Goal: Task Accomplishment & Management: Manage account settings

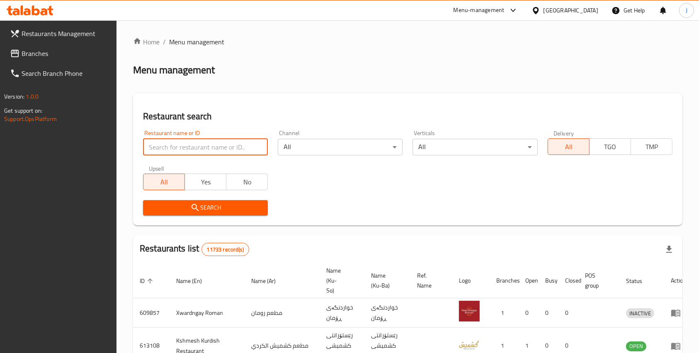
click at [183, 148] on input "search" at bounding box center [205, 147] width 125 height 17
type input "l"
type input "khan kabab"
click button "Search" at bounding box center [205, 207] width 125 height 15
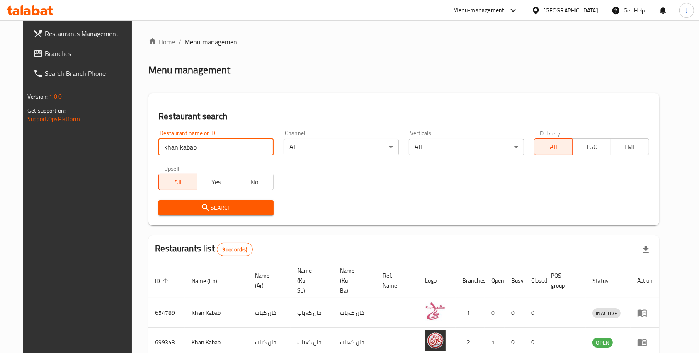
scroll to position [67, 0]
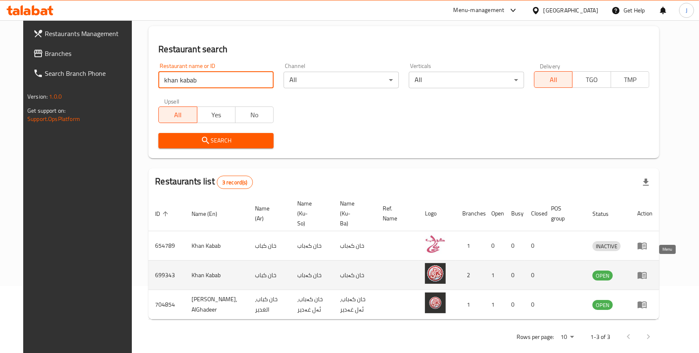
click at [647, 272] on icon "enhanced table" at bounding box center [641, 275] width 9 height 7
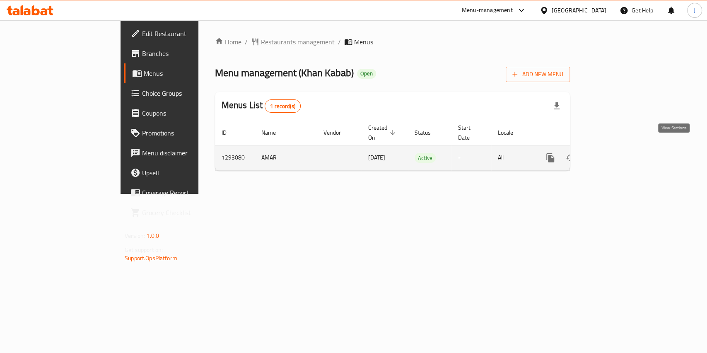
click at [615, 153] on icon "enhanced table" at bounding box center [611, 158] width 10 height 10
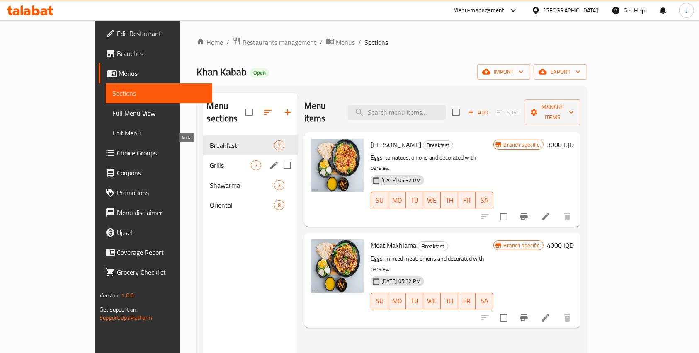
click at [210, 160] on span "Grills" at bounding box center [230, 165] width 41 height 10
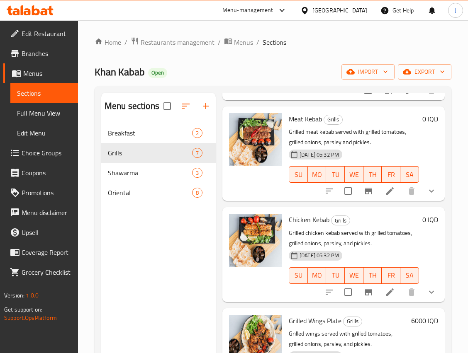
scroll to position [228, 0]
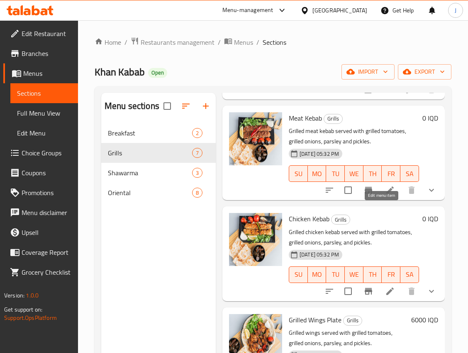
click at [385, 195] on icon at bounding box center [390, 190] width 10 height 10
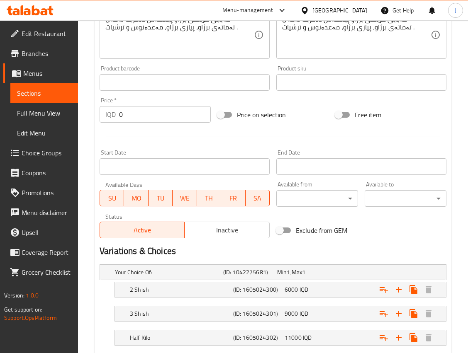
scroll to position [405, 0]
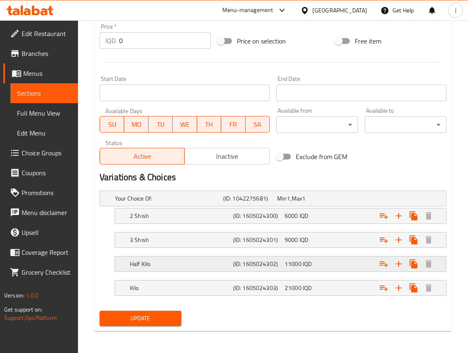
click at [313, 264] on div "11000 IQD" at bounding box center [308, 264] width 48 height 8
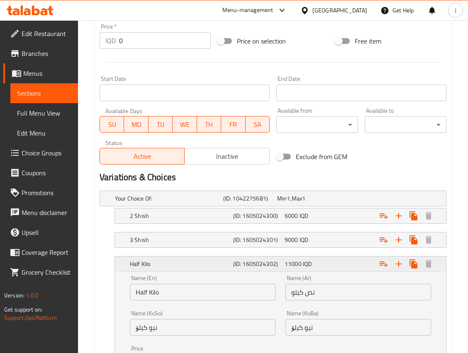
scroll to position [511, 0]
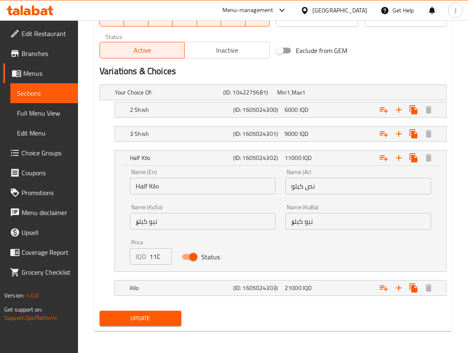
click at [153, 259] on input "11000" at bounding box center [160, 256] width 22 height 17
type input "12000"
click at [156, 317] on span "Update" at bounding box center [140, 318] width 68 height 10
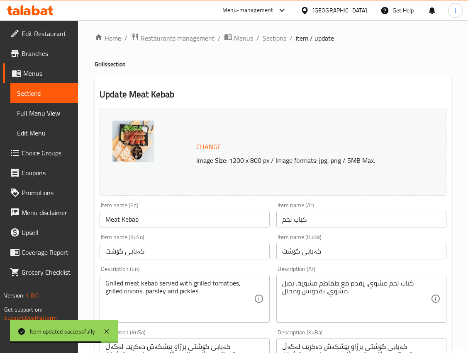
scroll to position [0, 0]
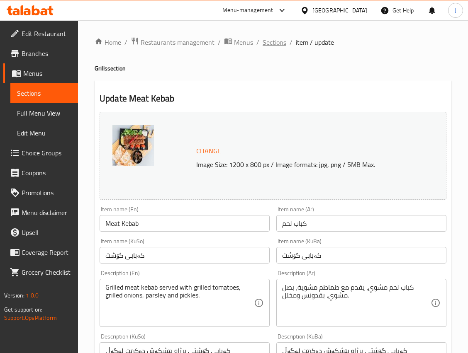
click at [269, 42] on span "Sections" at bounding box center [274, 42] width 24 height 10
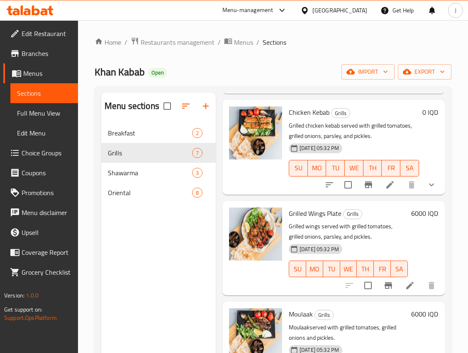
scroll to position [339, 0]
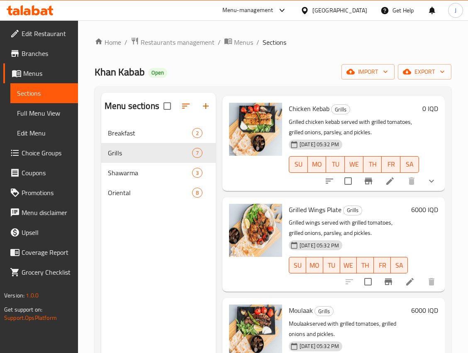
click at [386, 189] on li at bounding box center [389, 181] width 23 height 15
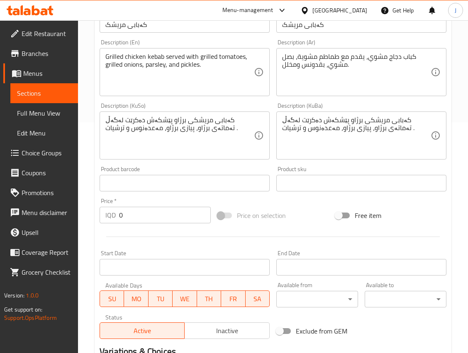
scroll to position [405, 0]
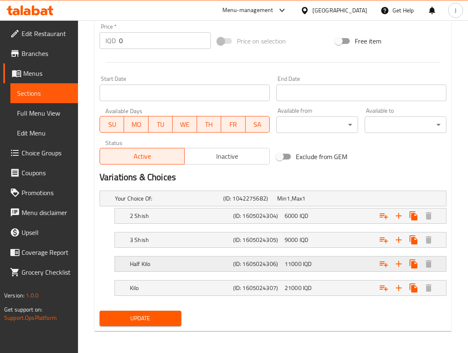
click at [203, 267] on h5 "Half Kilo" at bounding box center [180, 264] width 100 height 8
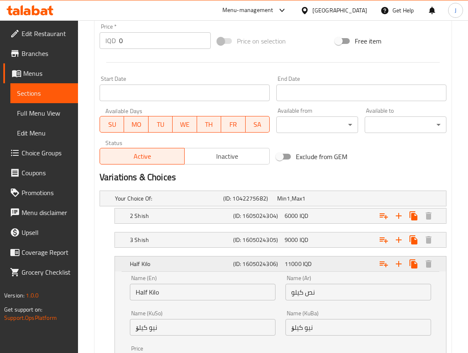
scroll to position [511, 0]
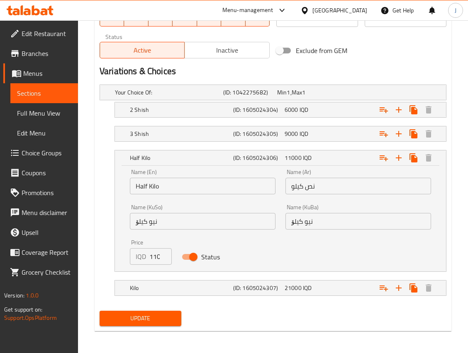
click at [153, 251] on input "11000" at bounding box center [160, 256] width 22 height 17
type input "12000"
click at [155, 314] on span "Update" at bounding box center [140, 318] width 68 height 10
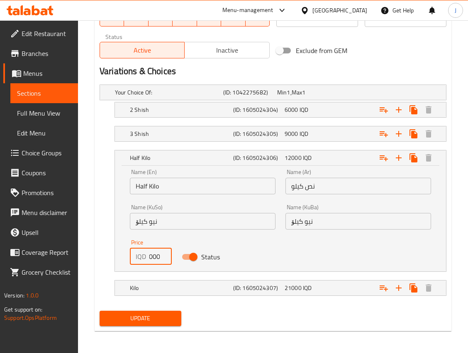
scroll to position [0, 0]
click at [150, 317] on span "Update" at bounding box center [140, 318] width 68 height 10
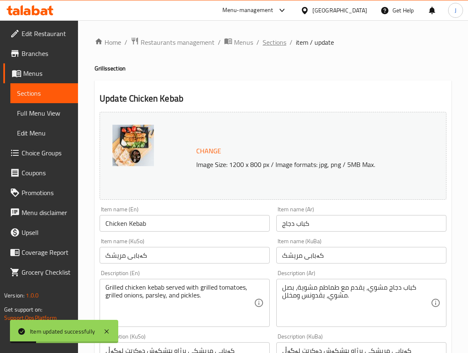
click at [274, 43] on span "Sections" at bounding box center [274, 42] width 24 height 10
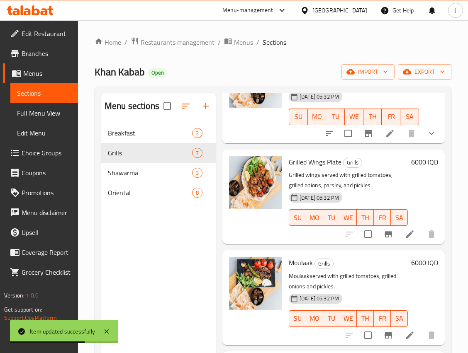
scroll to position [116, 0]
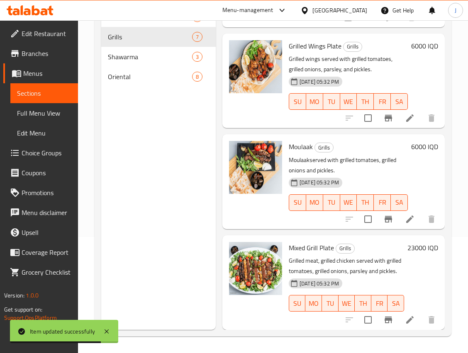
click at [398, 314] on li at bounding box center [409, 319] width 23 height 15
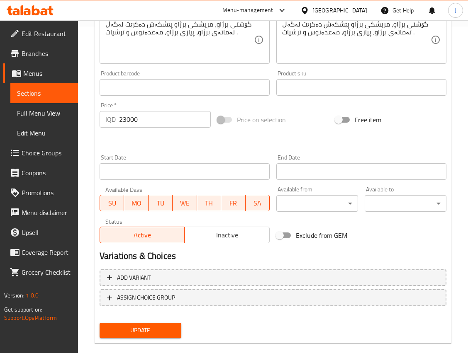
scroll to position [339, 0]
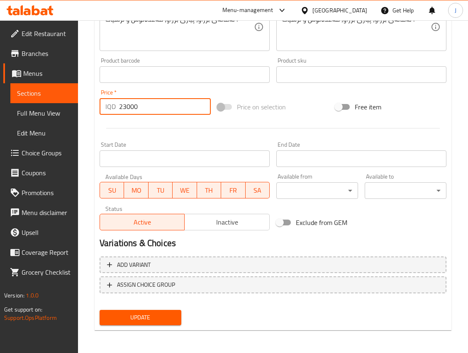
click at [132, 113] on input "23000" at bounding box center [165, 106] width 92 height 17
type input "25000"
click at [150, 318] on span "Update" at bounding box center [140, 317] width 68 height 10
click at [119, 105] on input "25000" at bounding box center [165, 106] width 92 height 17
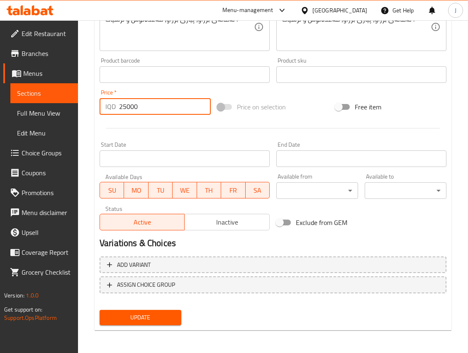
click at [119, 105] on input "25000" at bounding box center [165, 106] width 92 height 17
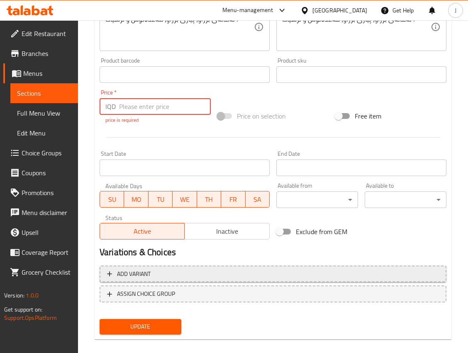
click at [138, 270] on span "Add variant" at bounding box center [134, 274] width 34 height 10
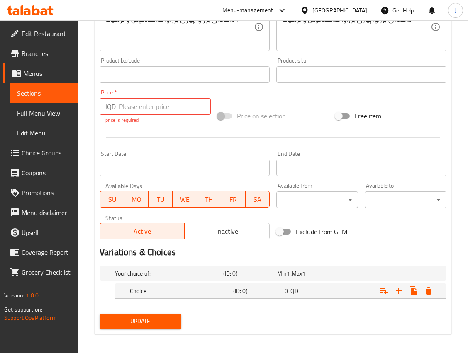
scroll to position [343, 0]
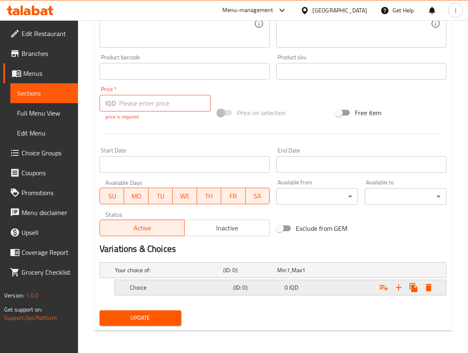
click at [237, 283] on h5 "(ID: 0)" at bounding box center [257, 287] width 48 height 8
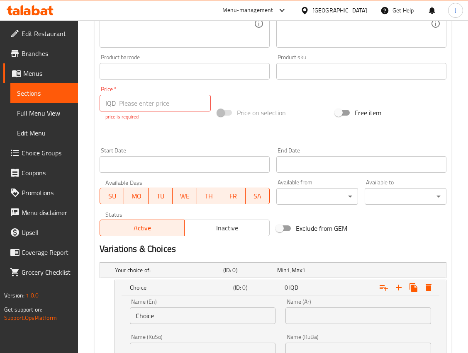
scroll to position [449, 0]
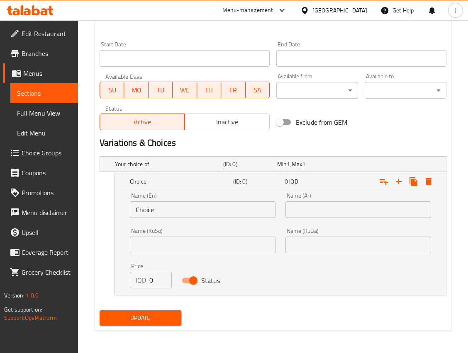
click at [189, 211] on input "Choice" at bounding box center [202, 209] width 145 height 17
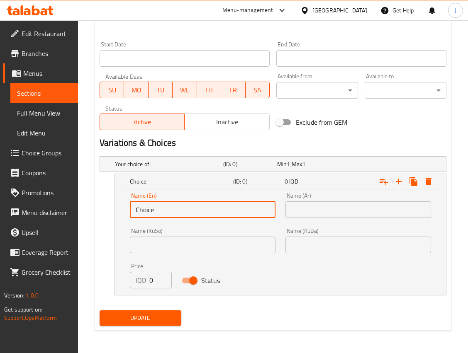
click at [189, 211] on input "Choice" at bounding box center [202, 209] width 145 height 17
type input "1 Kg"
click at [296, 214] on input "text" at bounding box center [357, 209] width 145 height 17
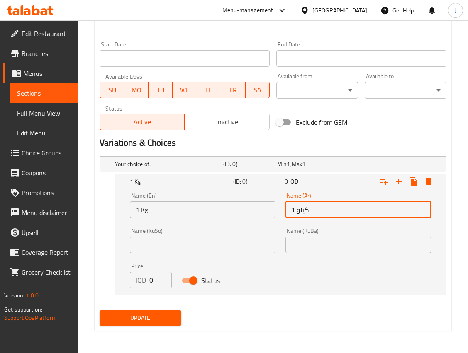
type input "1 كيلو"
click at [199, 237] on input "text" at bounding box center [202, 245] width 145 height 17
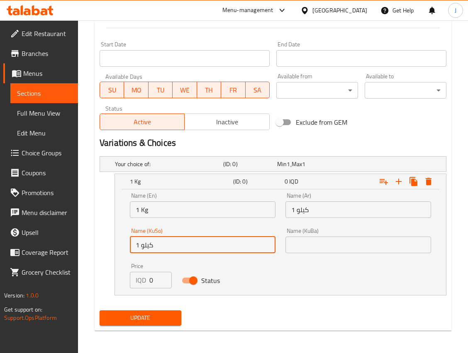
type input "1 كيلو"
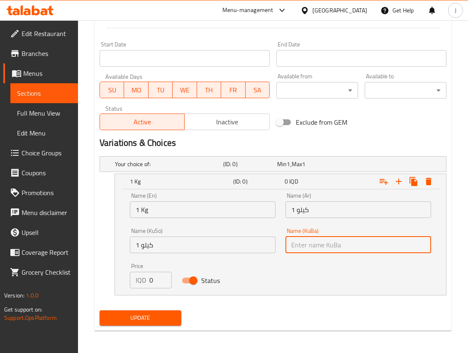
click at [303, 240] on input "text" at bounding box center [357, 245] width 145 height 17
type input "1 كيلو"
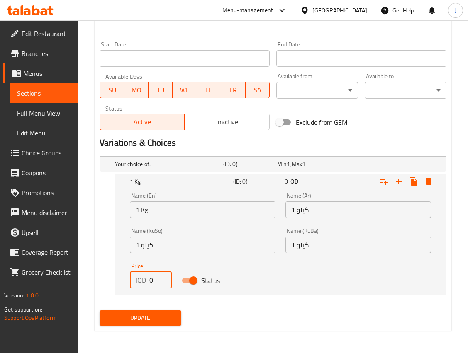
click at [153, 280] on input "0" at bounding box center [160, 280] width 22 height 17
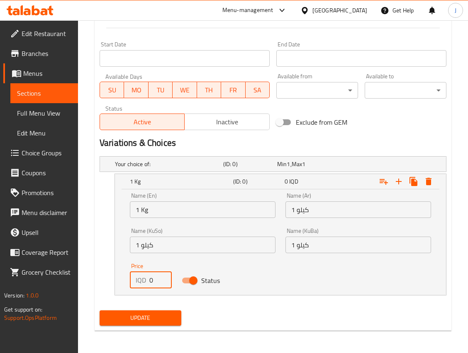
click at [153, 280] on input "0" at bounding box center [160, 280] width 22 height 17
type input "25000"
click at [398, 179] on icon "Expand" at bounding box center [398, 182] width 6 height 6
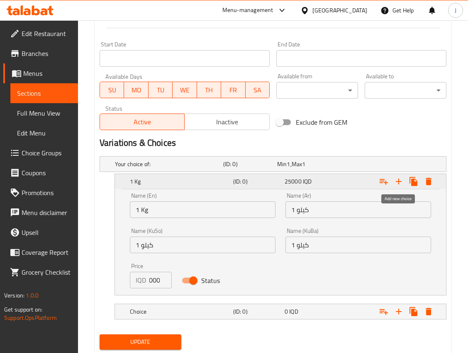
scroll to position [0, 0]
click at [148, 308] on h5 "Choice" at bounding box center [180, 312] width 100 height 8
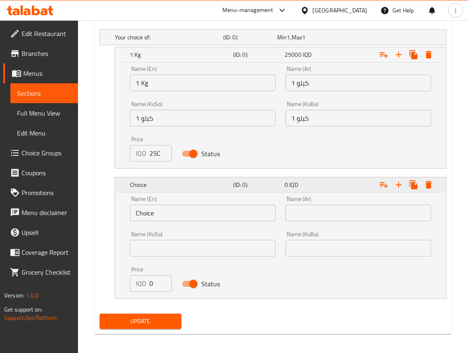
scroll to position [577, 0]
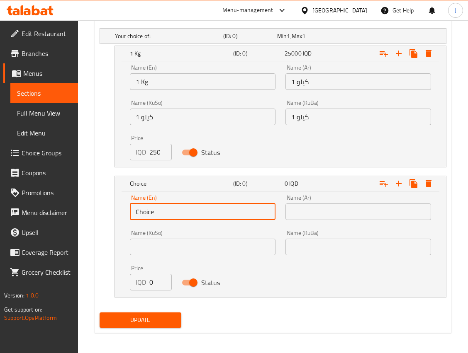
click at [143, 213] on input "Choice" at bounding box center [202, 211] width 145 height 17
type input "1/2 Kg"
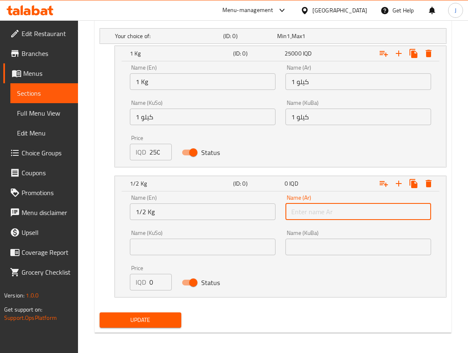
click at [300, 209] on input "text" at bounding box center [357, 211] width 145 height 17
type input "1"
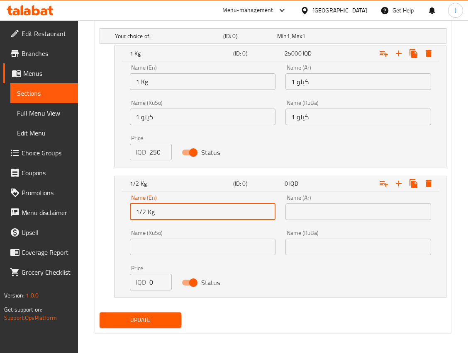
drag, startPoint x: 147, startPoint y: 211, endPoint x: 118, endPoint y: 207, distance: 28.8
click at [118, 207] on div "Name (En) 1/2 Kg Name (En) Name (Ar) Name (Ar) Name (KuSo) Name (KuSo) Name (Ku…" at bounding box center [280, 244] width 331 height 106
click at [374, 209] on input "text" at bounding box center [357, 211] width 145 height 17
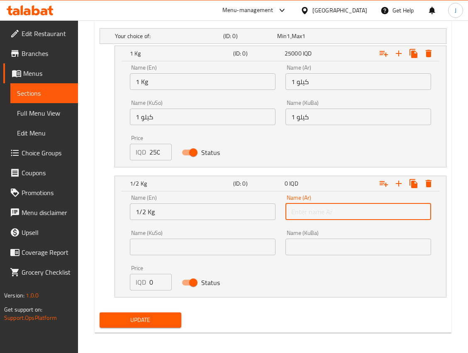
paste input "1/2"
type input "1/2 كيلو"
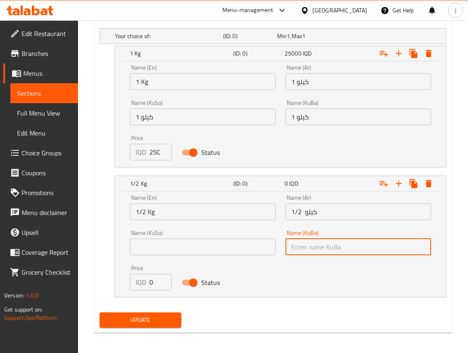
click at [332, 242] on input "text" at bounding box center [357, 247] width 145 height 17
paste input "1/2 كيلو"
type input "1/2 كيلو"
click at [216, 254] on div "Name (KuSo) Name ([PERSON_NAME])" at bounding box center [202, 242] width 155 height 35
click at [192, 247] on input "text" at bounding box center [202, 247] width 145 height 17
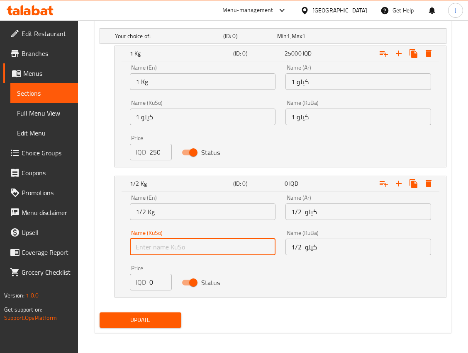
paste input "1/2 كيلو"
type input "1/2 كيلو"
click at [142, 279] on p "IQD" at bounding box center [141, 282] width 10 height 10
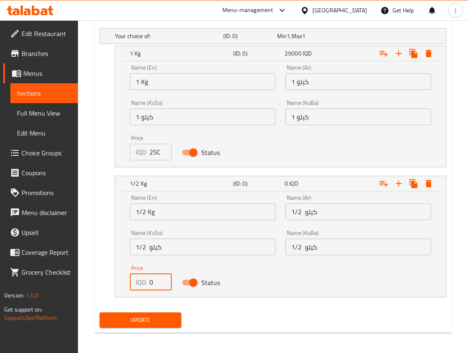
click at [152, 283] on input "0" at bounding box center [160, 282] width 22 height 17
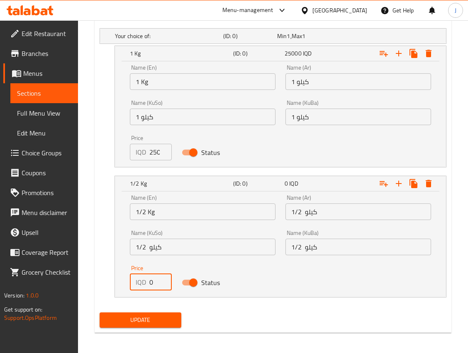
click at [152, 283] on input "0" at bounding box center [160, 282] width 22 height 17
type input "13000"
click at [151, 318] on span "Update" at bounding box center [140, 320] width 68 height 10
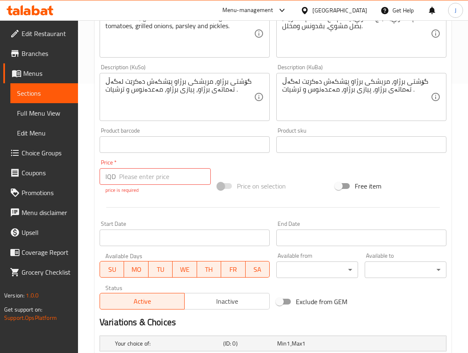
click at [230, 162] on div "Change Image Size: 1200 x 800 px / Image formats: jpg, png / 5MB Max. Item name…" at bounding box center [272, 76] width 353 height 474
click at [225, 184] on span at bounding box center [225, 186] width 14 height 6
click at [175, 179] on input "number" at bounding box center [165, 176] width 92 height 17
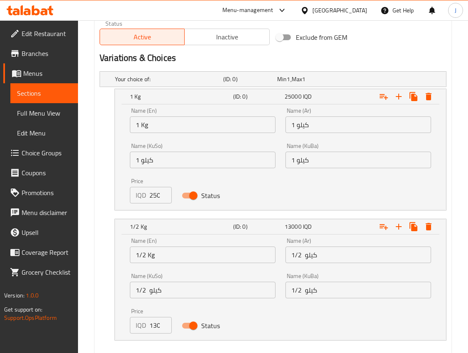
scroll to position [570, 0]
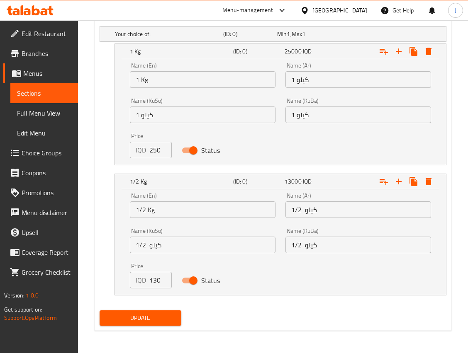
type input "0"
click at [141, 315] on span "Update" at bounding box center [140, 318] width 68 height 10
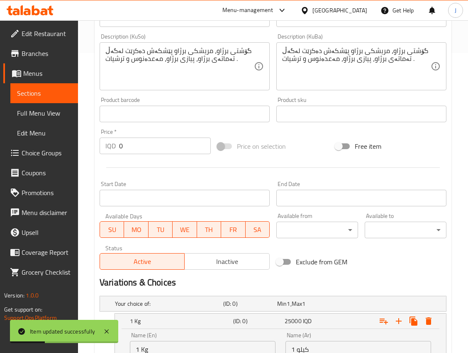
scroll to position [0, 0]
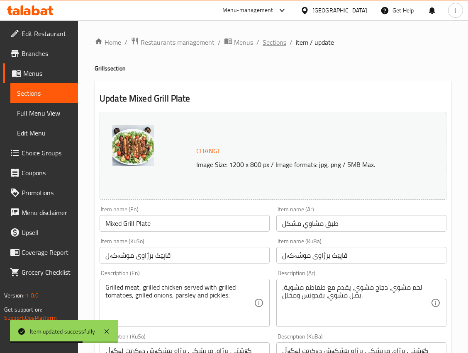
click at [277, 45] on span "Sections" at bounding box center [274, 42] width 24 height 10
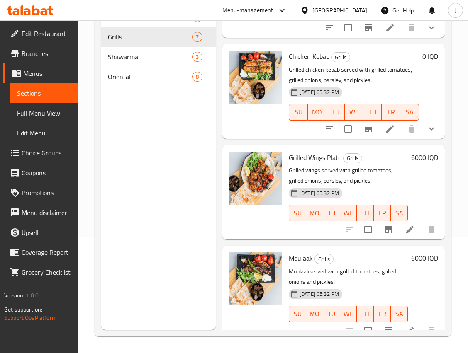
scroll to position [279, 0]
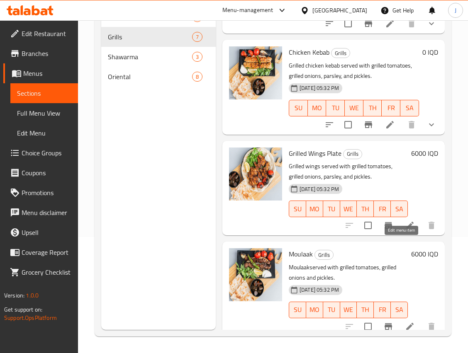
click at [406, 229] on icon at bounding box center [409, 225] width 7 height 7
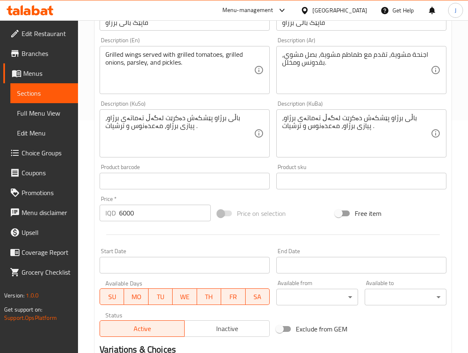
scroll to position [339, 0]
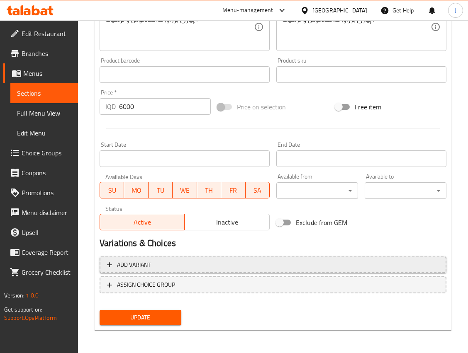
click at [164, 265] on span "Add variant" at bounding box center [273, 265] width 332 height 10
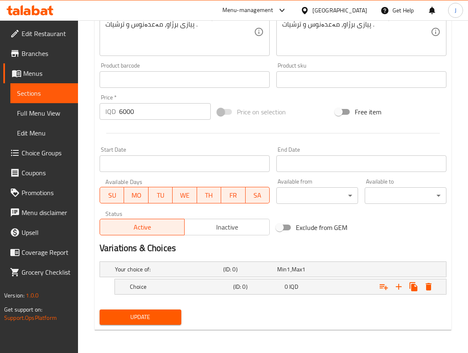
scroll to position [334, 0]
click at [127, 112] on input "6000" at bounding box center [165, 112] width 92 height 17
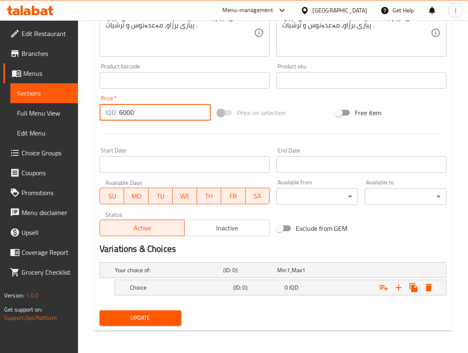
click at [127, 112] on input "6000" at bounding box center [165, 112] width 92 height 17
type input "0"
click at [199, 288] on h5 "Choice" at bounding box center [180, 287] width 100 height 8
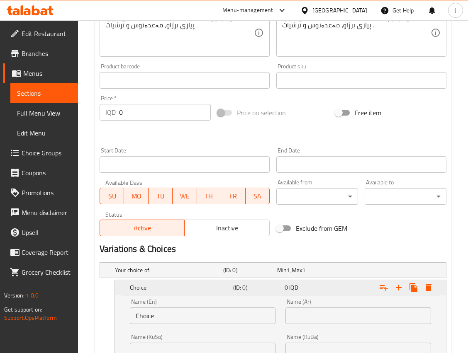
scroll to position [440, 0]
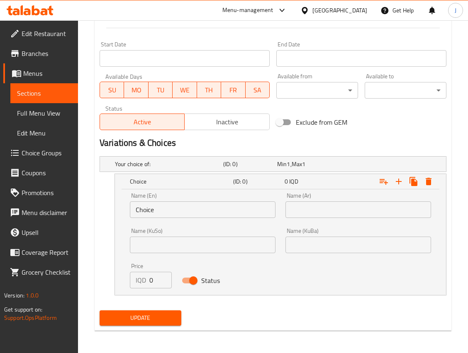
click at [141, 216] on input "Choice" at bounding box center [202, 209] width 145 height 17
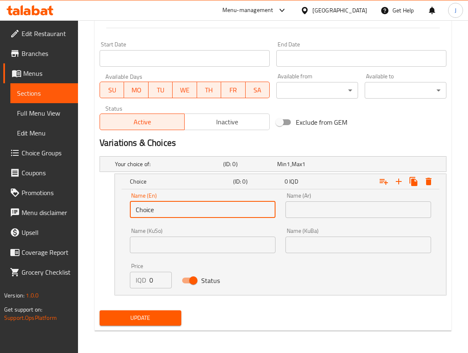
click at [141, 216] on input "Choice" at bounding box center [202, 209] width 145 height 17
type input "Nafar"
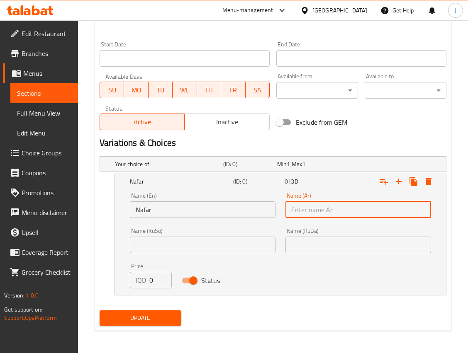
click at [305, 208] on input "text" at bounding box center [357, 209] width 145 height 17
type input "نفر"
click at [302, 242] on input "text" at bounding box center [357, 245] width 145 height 17
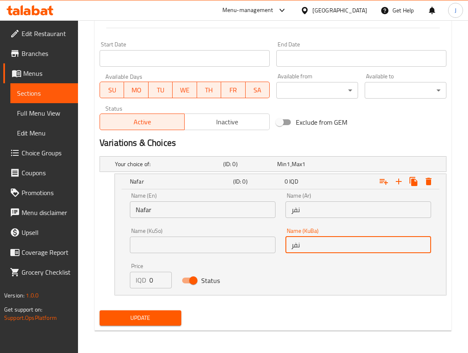
type input "نفر"
click at [247, 246] on input "text" at bounding box center [202, 245] width 145 height 17
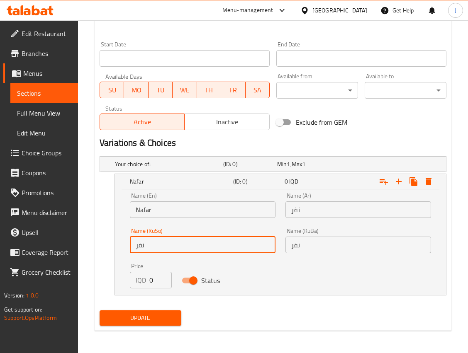
type input "نفر"
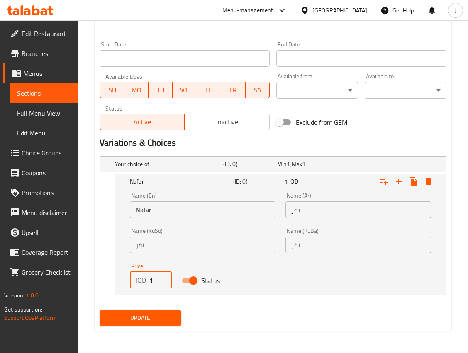
click at [164, 274] on input "1" at bounding box center [160, 280] width 22 height 17
click at [164, 274] on input "2" at bounding box center [160, 280] width 22 height 17
click at [150, 281] on input "2" at bounding box center [160, 280] width 22 height 17
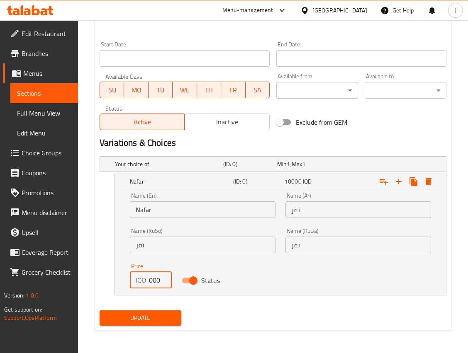
type input "10000"
click at [169, 318] on span "Update" at bounding box center [140, 318] width 68 height 10
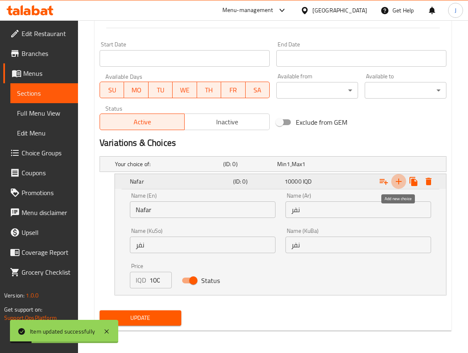
click at [400, 185] on icon "Expand" at bounding box center [398, 182] width 10 height 10
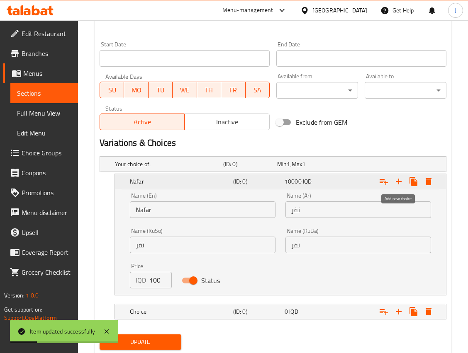
scroll to position [464, 0]
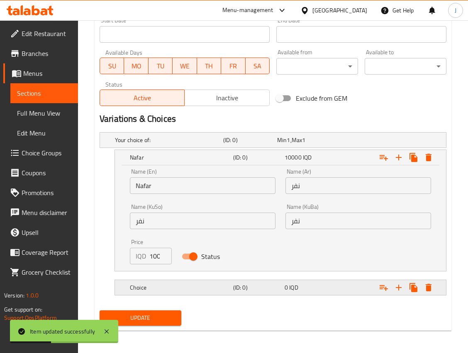
click at [151, 291] on div "Choice" at bounding box center [179, 288] width 103 height 12
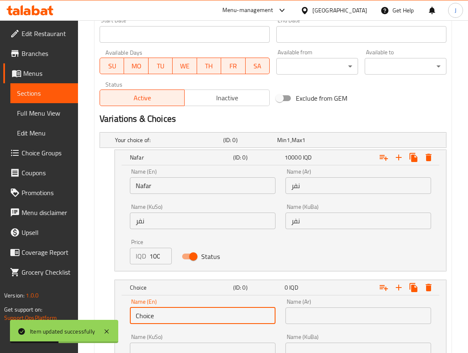
click at [162, 317] on input "Choice" at bounding box center [202, 316] width 145 height 17
type input "أ"
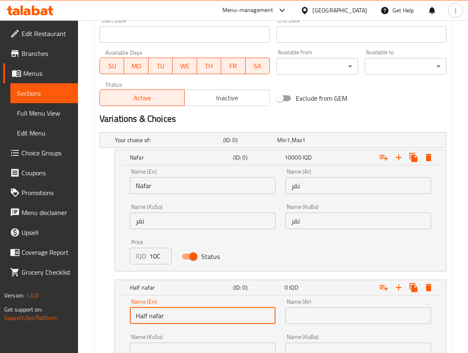
scroll to position [570, 0]
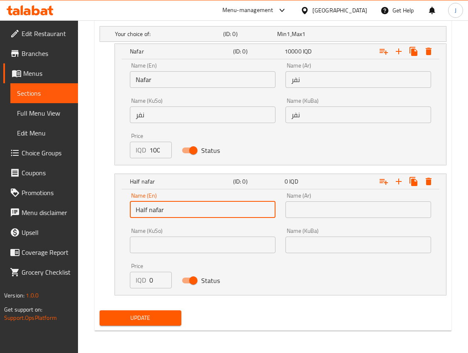
type input "Half nafar"
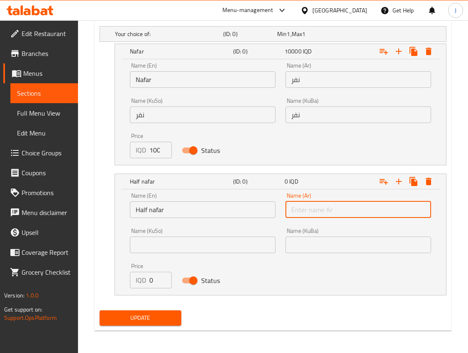
click at [300, 210] on input "text" at bounding box center [357, 209] width 145 height 17
type input "نص نفر"
click at [297, 244] on input "text" at bounding box center [357, 245] width 145 height 17
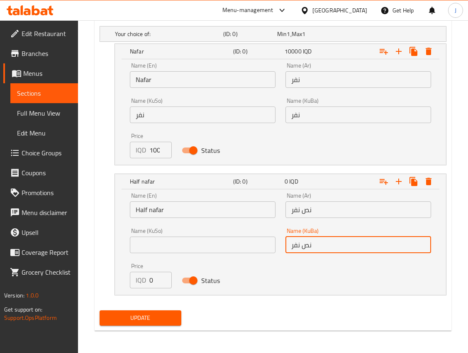
type input "نص نفر"
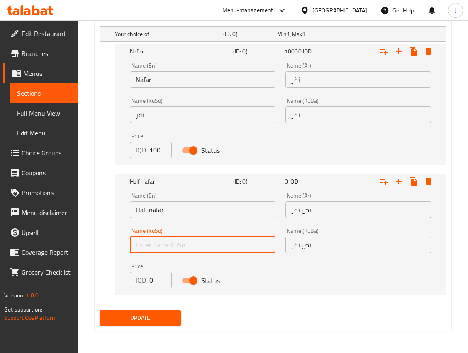
click at [231, 242] on input "text" at bounding box center [202, 245] width 145 height 17
type input "نص نفر"
click at [155, 277] on input "0" at bounding box center [160, 280] width 22 height 17
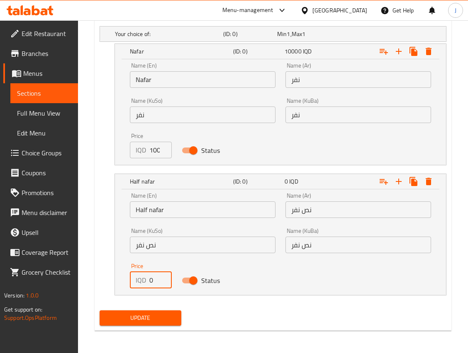
click at [155, 277] on input "0" at bounding box center [160, 280] width 22 height 17
click at [150, 279] on input "0" at bounding box center [160, 280] width 22 height 17
type input "7000"
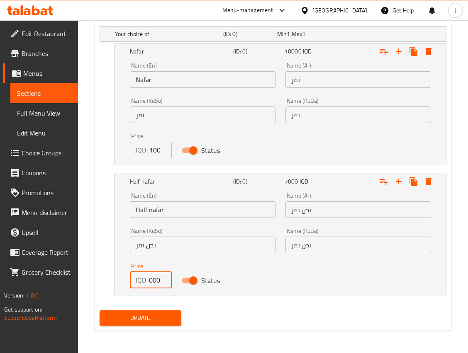
click at [144, 314] on span "Update" at bounding box center [140, 318] width 68 height 10
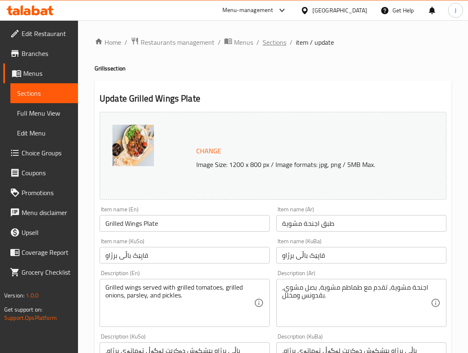
click at [272, 42] on span "Sections" at bounding box center [274, 42] width 24 height 10
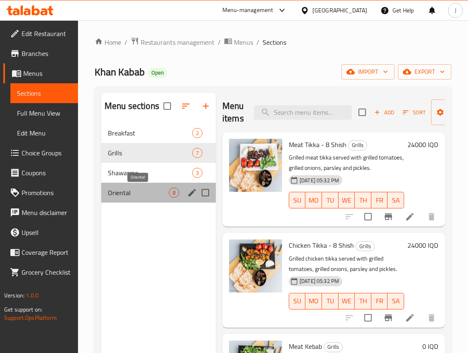
click at [128, 189] on span "Oriental" at bounding box center [138, 193] width 61 height 10
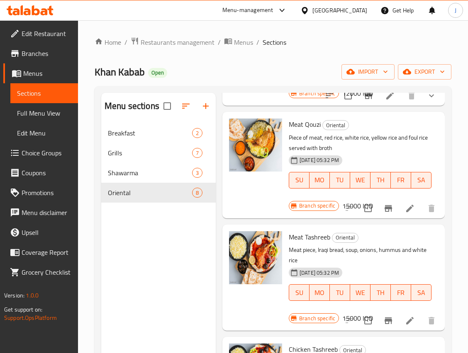
scroll to position [358, 0]
click at [407, 210] on li at bounding box center [409, 208] width 23 height 15
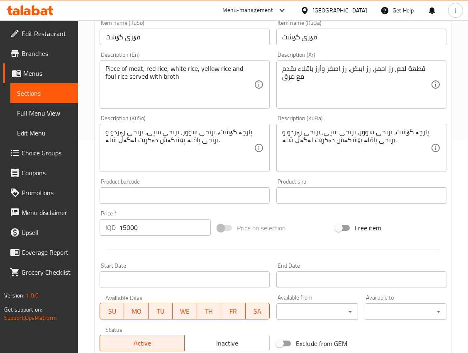
scroll to position [214, 0]
click at [135, 225] on input "15000" at bounding box center [165, 226] width 92 height 17
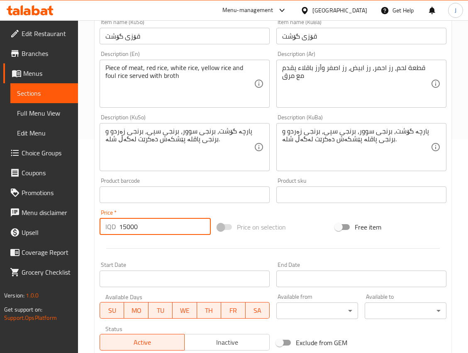
click at [135, 225] on input "15000" at bounding box center [165, 226] width 92 height 17
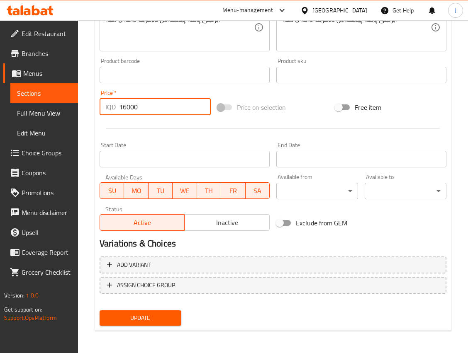
type input "16000"
click at [151, 315] on span "Update" at bounding box center [140, 318] width 68 height 10
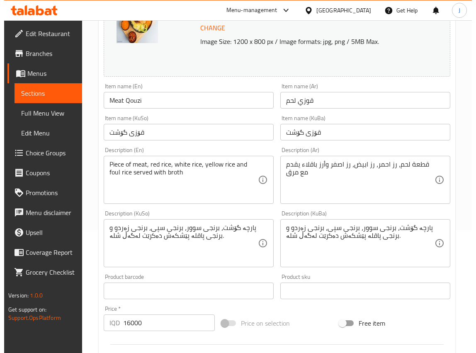
scroll to position [0, 0]
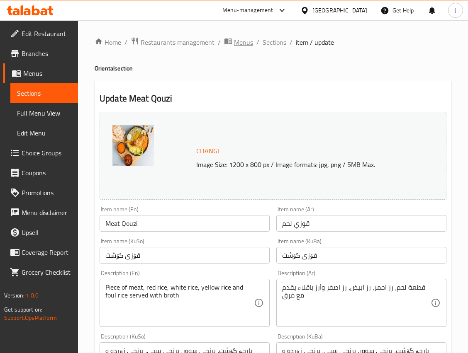
click at [242, 41] on span "Menus" at bounding box center [243, 42] width 19 height 10
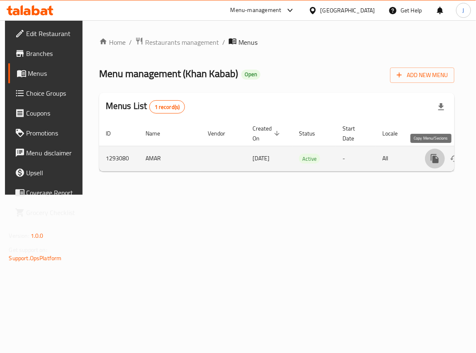
click at [426, 159] on button "more" at bounding box center [435, 159] width 20 height 20
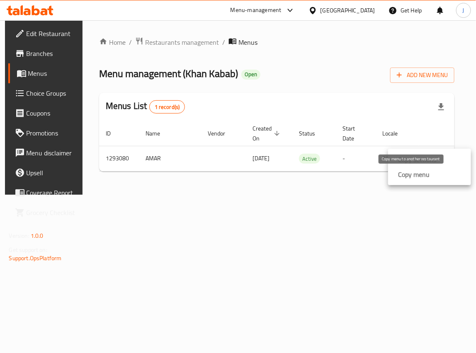
click at [417, 175] on strong "Copy menu" at bounding box center [413, 175] width 31 height 10
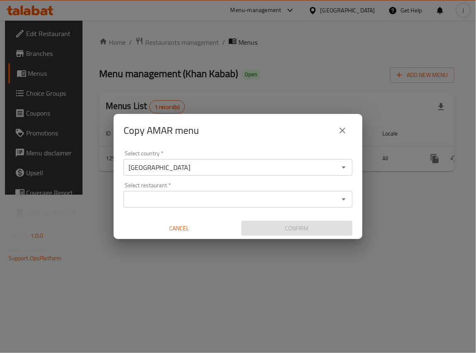
click at [158, 194] on input "Select restaurant   *" at bounding box center [231, 200] width 210 height 12
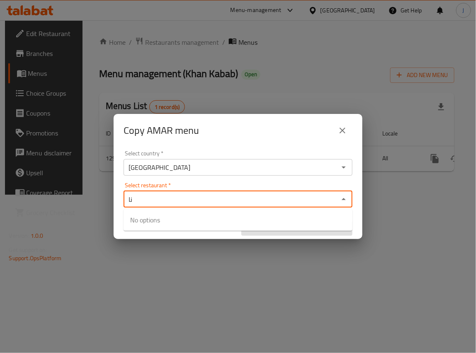
type input "ن"
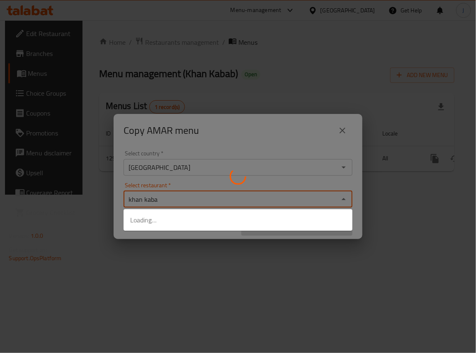
type input "khan kabab"
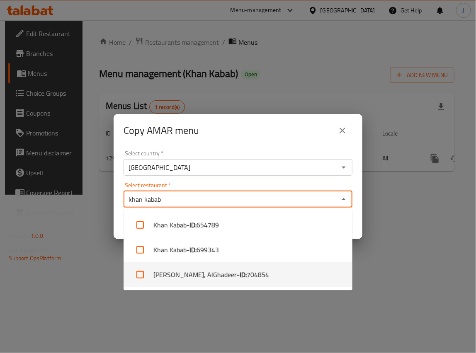
click at [205, 276] on li "[PERSON_NAME], AlGhadeer - ID: 704854" at bounding box center [238, 274] width 229 height 25
checkbox input "true"
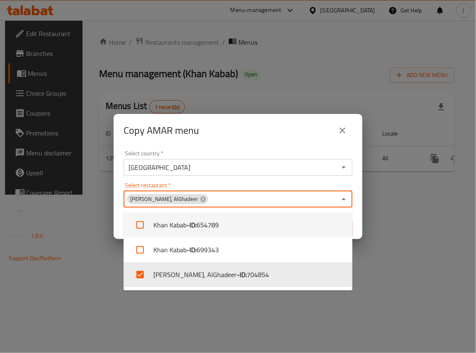
click at [217, 139] on div "Copy AMAR menu" at bounding box center [238, 131] width 229 height 20
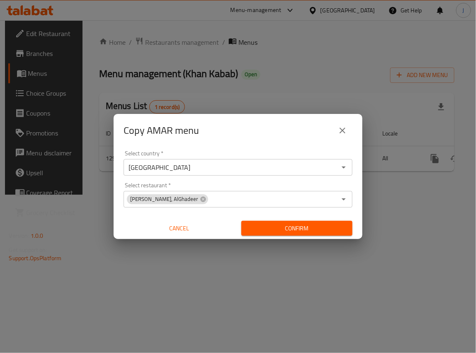
click at [280, 230] on span "Confirm" at bounding box center [297, 228] width 98 height 10
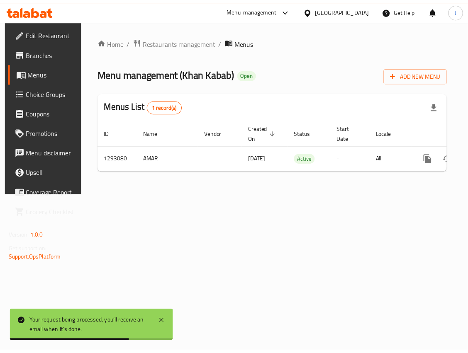
scroll to position [0, 48]
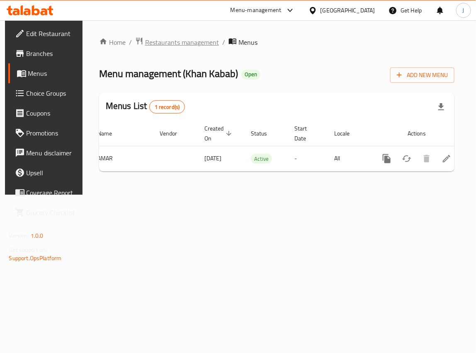
click at [173, 37] on span "Restaurants management" at bounding box center [182, 42] width 74 height 10
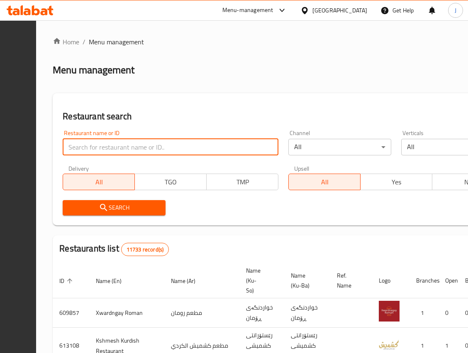
click at [203, 148] on input "search" at bounding box center [171, 147] width 216 height 17
type input "khan kabab"
click button "Search" at bounding box center [114, 207] width 103 height 15
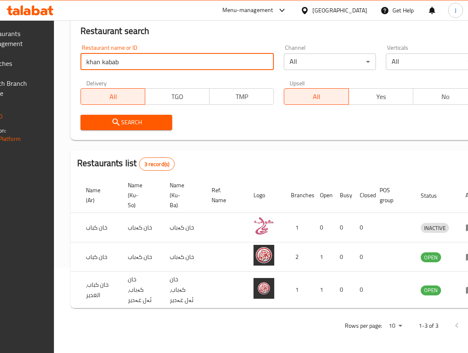
scroll to position [0, 119]
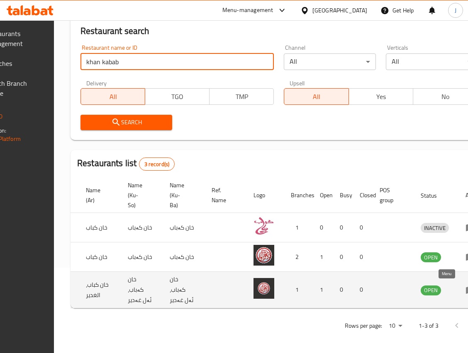
click at [465, 287] on icon "enhanced table" at bounding box center [469, 290] width 9 height 7
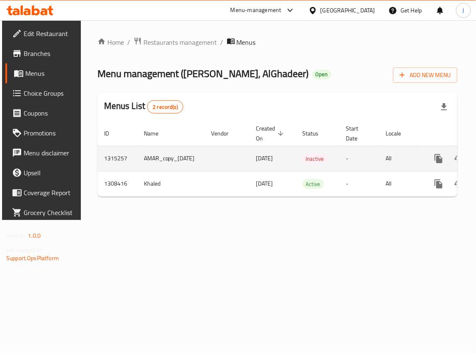
click at [339, 162] on td "Inactive" at bounding box center [318, 158] width 44 height 25
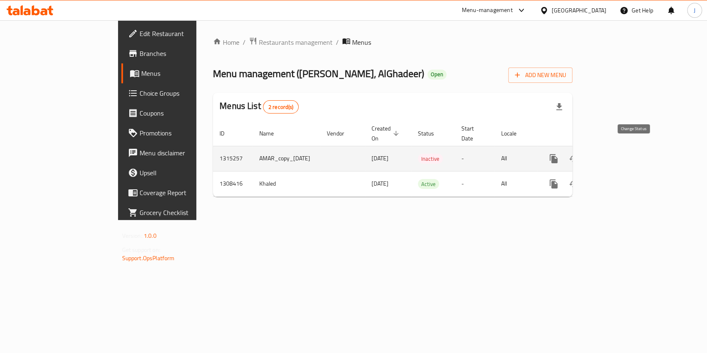
click at [584, 149] on button "enhanced table" at bounding box center [574, 159] width 20 height 20
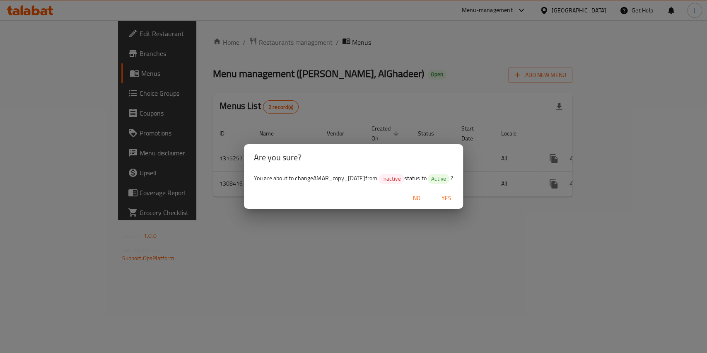
click at [447, 199] on span "Yes" at bounding box center [447, 198] width 20 height 10
